Goal: Transaction & Acquisition: Purchase product/service

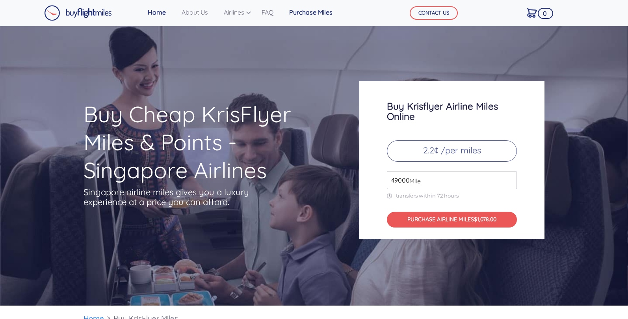
click at [325, 18] on link "Purchase Miles" at bounding box center [311, 12] width 50 height 16
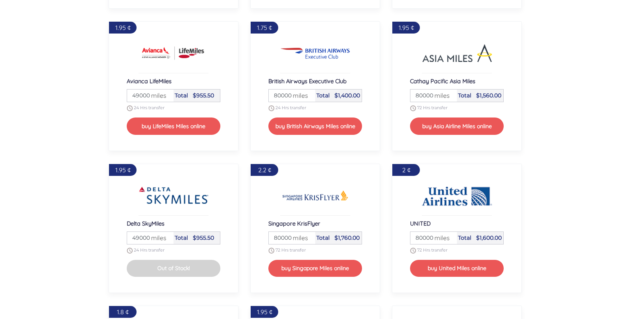
scroll to position [864, 0]
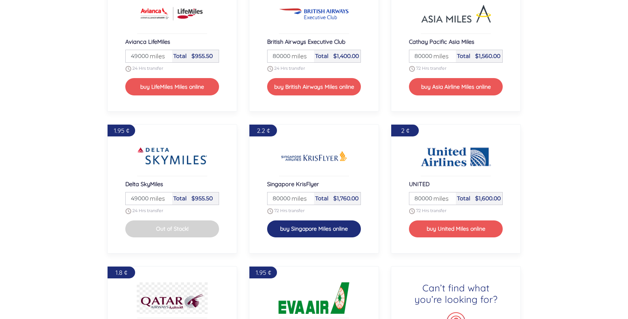
click at [308, 232] on button "buy Singapore Miles online" at bounding box center [314, 228] width 94 height 17
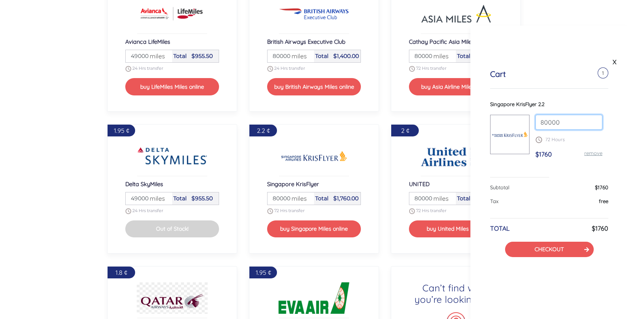
drag, startPoint x: 560, startPoint y: 125, endPoint x: 509, endPoint y: 123, distance: 51.6
click at [509, 123] on div "Singapore KrisFlyer 2.2 80000 72 Hours $1760 remove" at bounding box center [549, 132] width 118 height 65
type input "35000"
click at [558, 95] on div "Cart 1 Singapore KrisFlyer 2.2 35000 72 Hours $1760 remove Subtotal $1760 Tax f…" at bounding box center [549, 163] width 158 height 227
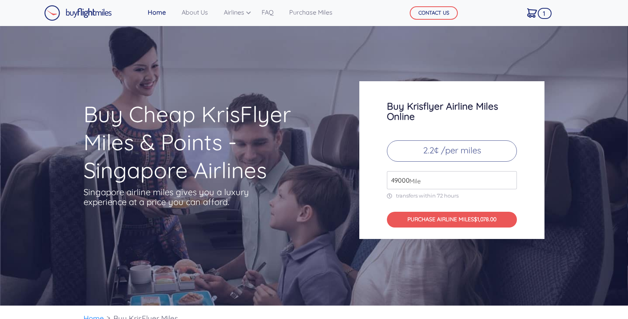
click at [508, 182] on input "49000" at bounding box center [452, 180] width 130 height 18
click at [507, 182] on input "49000" at bounding box center [452, 180] width 130 height 18
click at [508, 183] on input "49000" at bounding box center [452, 180] width 130 height 18
click at [510, 176] on input "50000" at bounding box center [452, 180] width 130 height 18
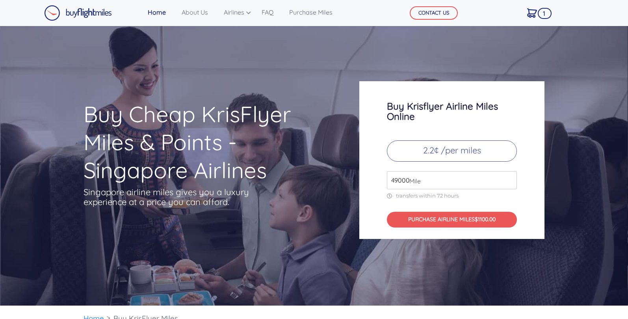
type input "49000"
click at [510, 184] on input "49000" at bounding box center [452, 180] width 130 height 18
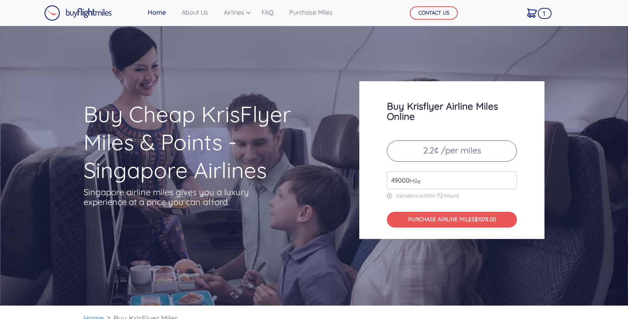
click at [510, 184] on input "49000" at bounding box center [452, 180] width 130 height 18
